Goal: Go to known website: Go to known website

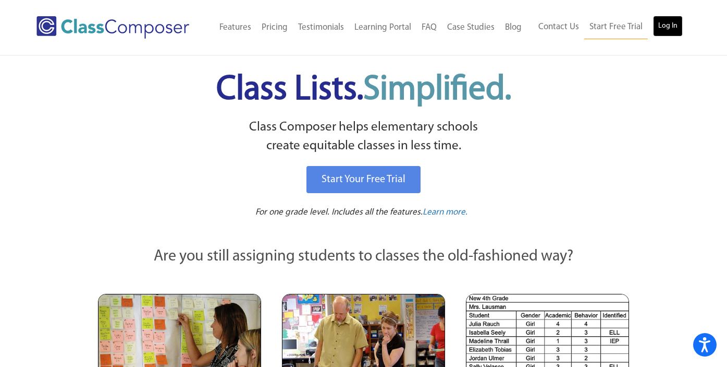
click at [676, 25] on link "Log In" at bounding box center [668, 26] width 30 height 21
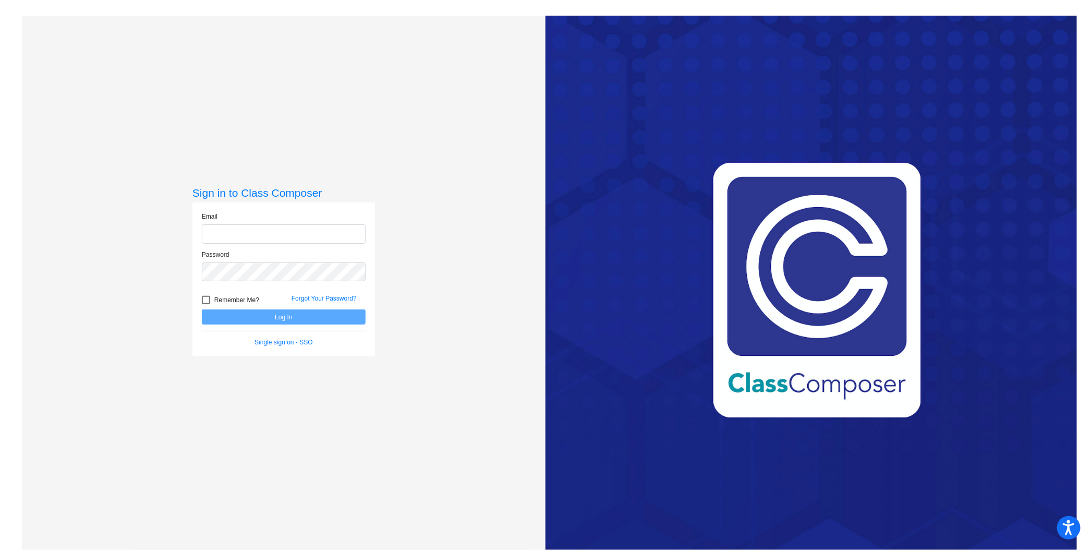
type input "[EMAIL_ADDRESS][DOMAIN_NAME]"
click at [320, 316] on button "Log In" at bounding box center [284, 316] width 164 height 15
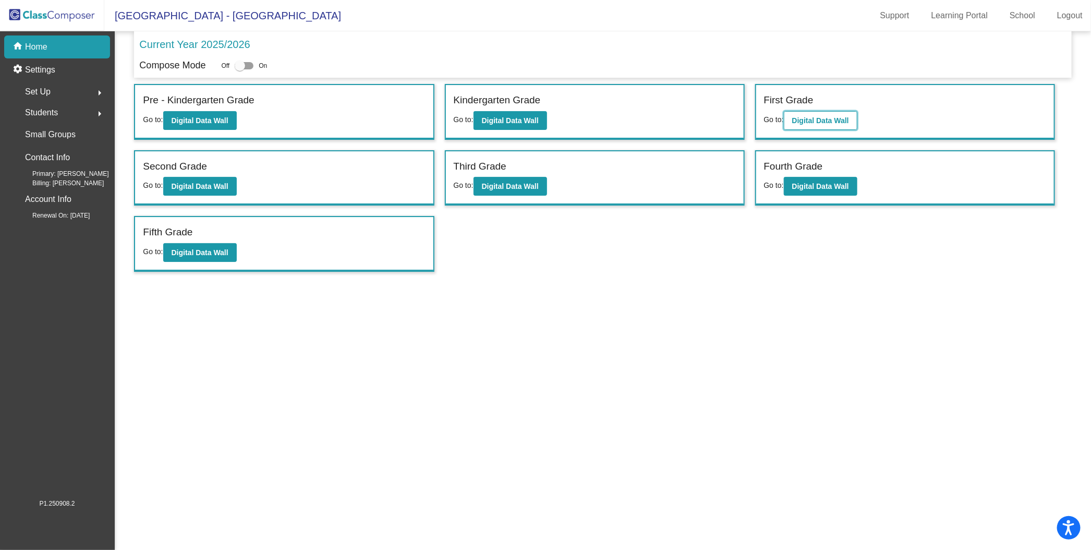
click at [852, 122] on button "Digital Data Wall" at bounding box center [821, 120] width 74 height 19
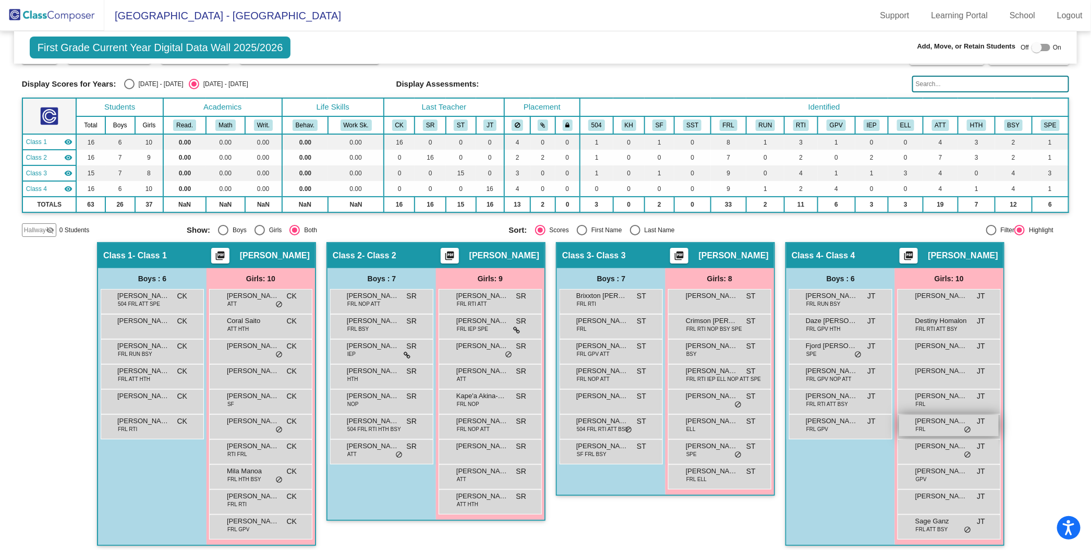
scroll to position [29, 0]
